Goal: Find specific page/section: Find specific page/section

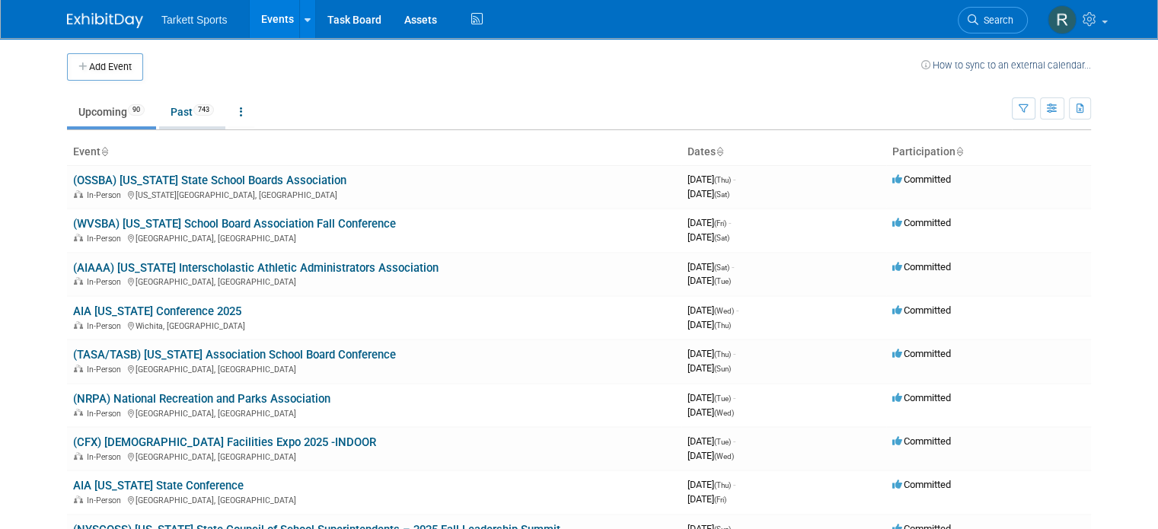
click at [170, 108] on link "Past 743" at bounding box center [192, 111] width 66 height 29
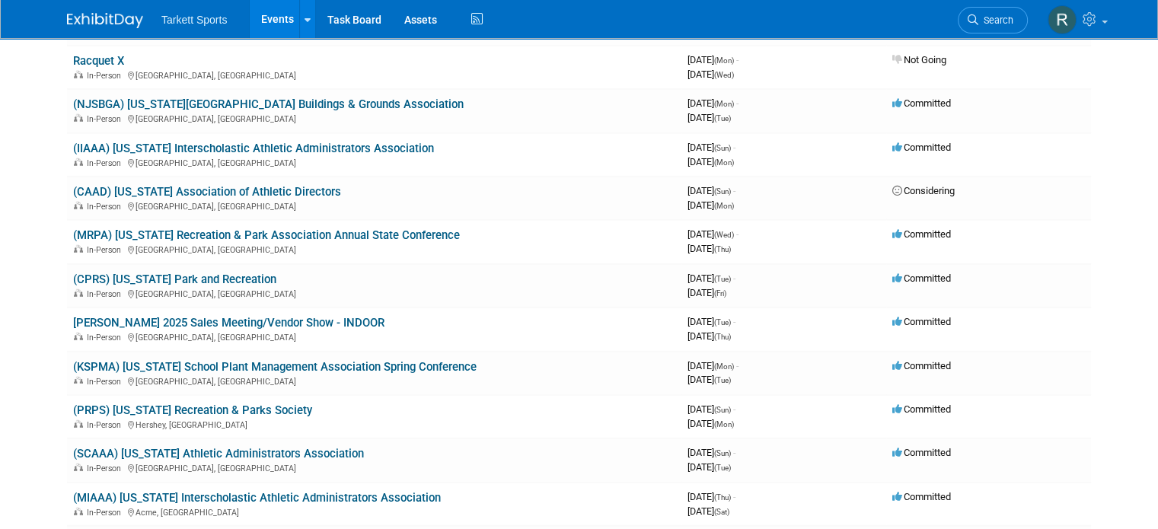
scroll to position [13120, 0]
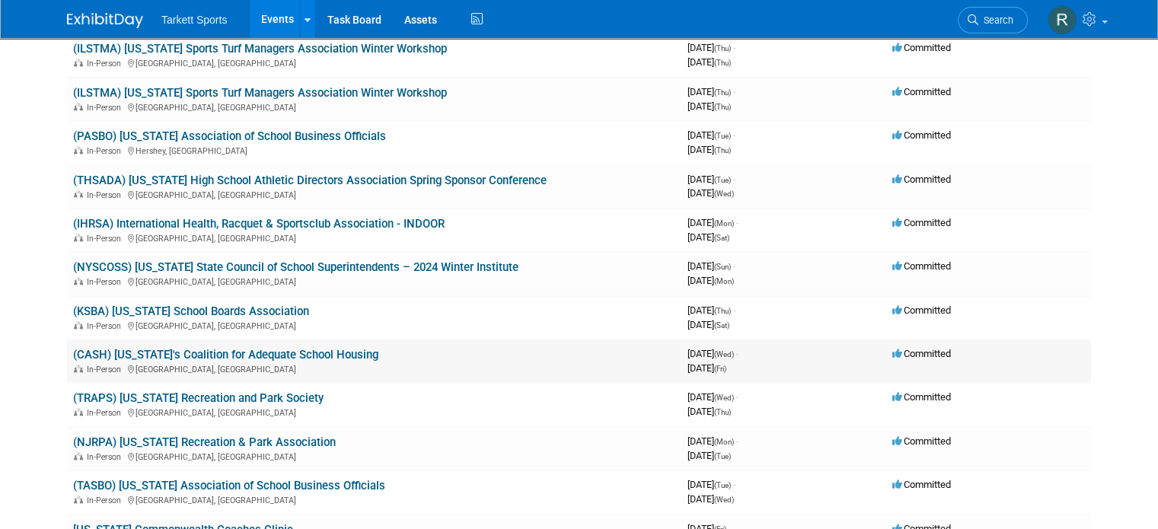
drag, startPoint x: 378, startPoint y: 263, endPoint x: 54, endPoint y: 260, distance: 323.6
click at [67, 340] on td "(CASH) [US_STATE]'s Coalition for Adequate School Housing In-Person [GEOGRAPHIC…" at bounding box center [374, 361] width 614 height 43
copy link "(CASH) [US_STATE]'s Coalition for Adequate School Housing"
click at [149, 348] on link "(CASH) [US_STATE]'s Coalition for Adequate School Housing" at bounding box center [225, 355] width 305 height 14
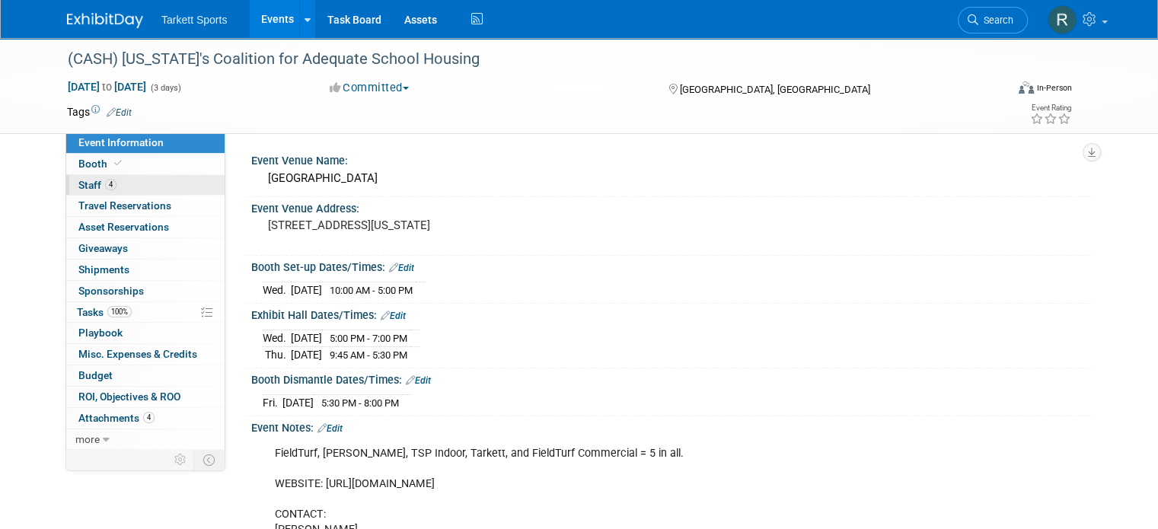
click at [78, 183] on span "Staff 4" at bounding box center [97, 185] width 38 height 12
